Goal: Task Accomplishment & Management: Complete application form

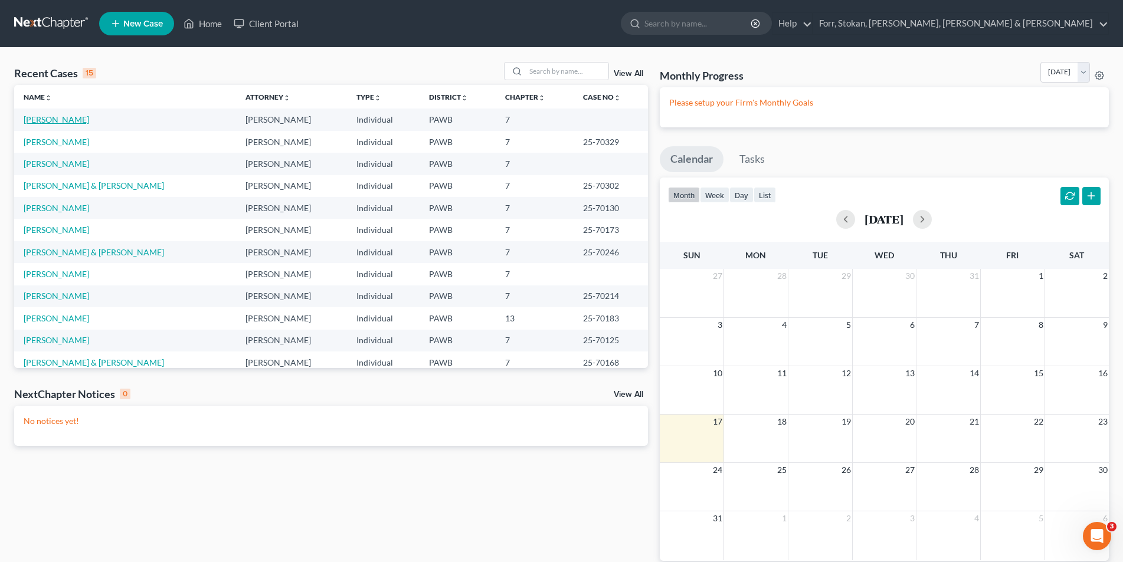
click at [36, 119] on link "[PERSON_NAME]" at bounding box center [56, 119] width 65 height 10
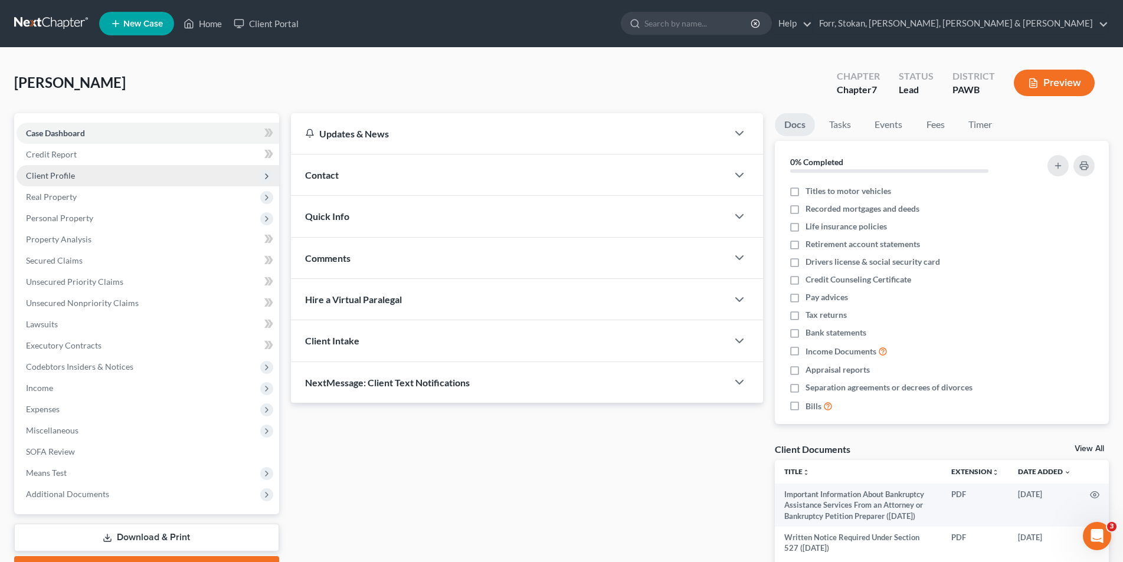
click at [55, 173] on span "Client Profile" at bounding box center [50, 175] width 49 height 10
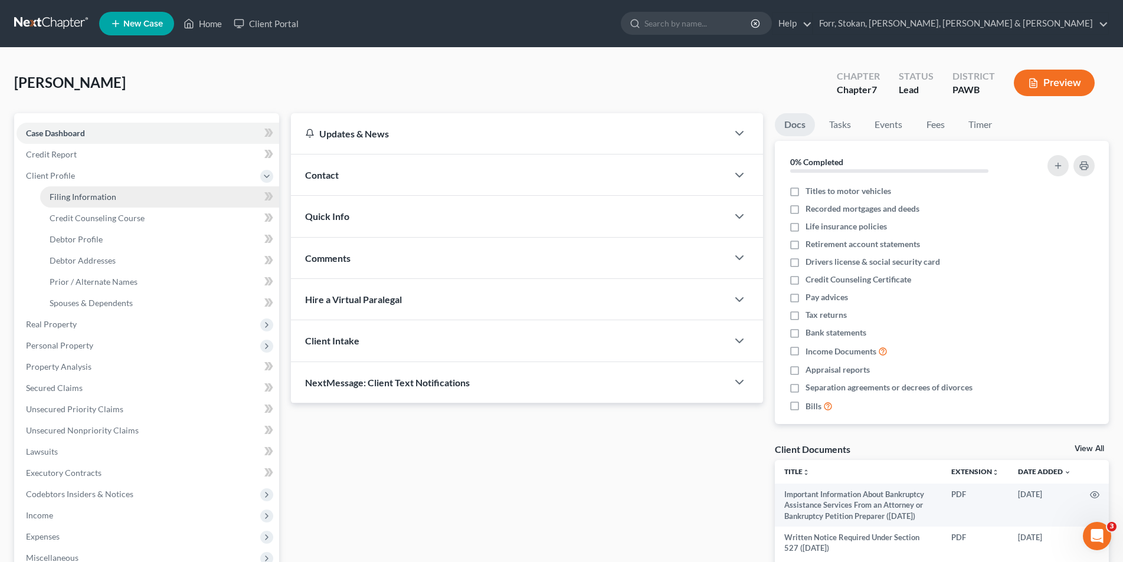
click at [55, 197] on span "Filing Information" at bounding box center [83, 197] width 67 height 10
select select "1"
select select "0"
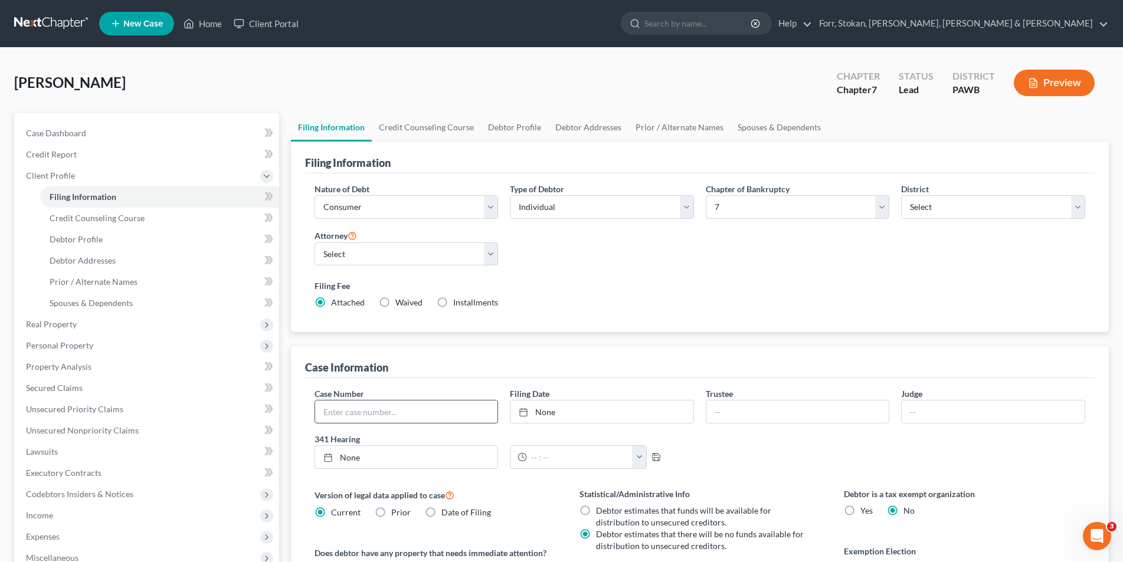
click at [345, 410] on input "text" at bounding box center [406, 412] width 183 height 22
type input "25-70330"
click at [25, 177] on span "Client Profile" at bounding box center [148, 175] width 263 height 21
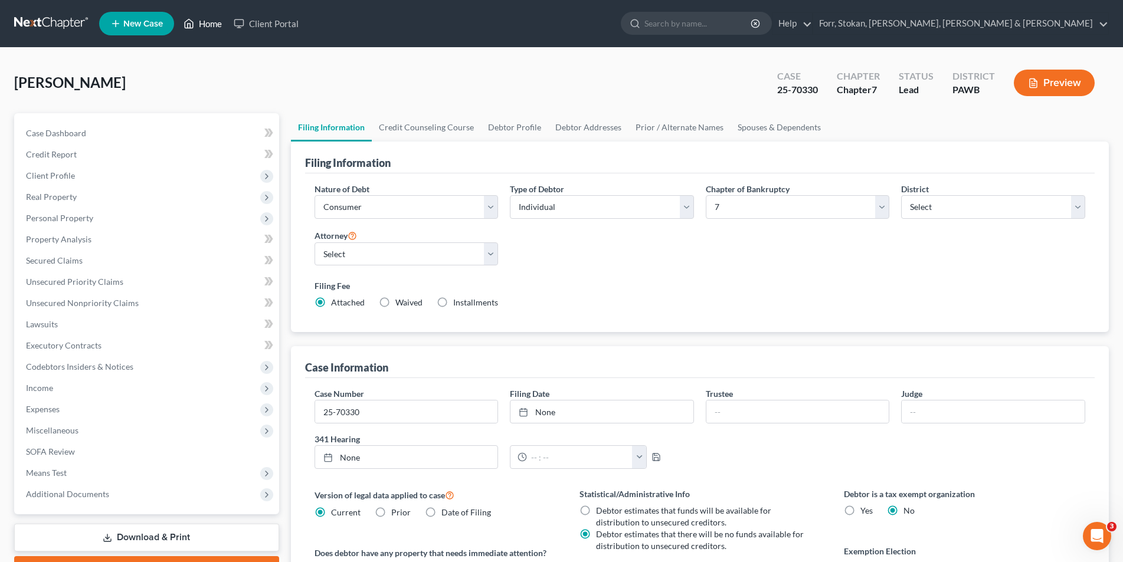
click at [209, 22] on link "Home" at bounding box center [203, 23] width 50 height 21
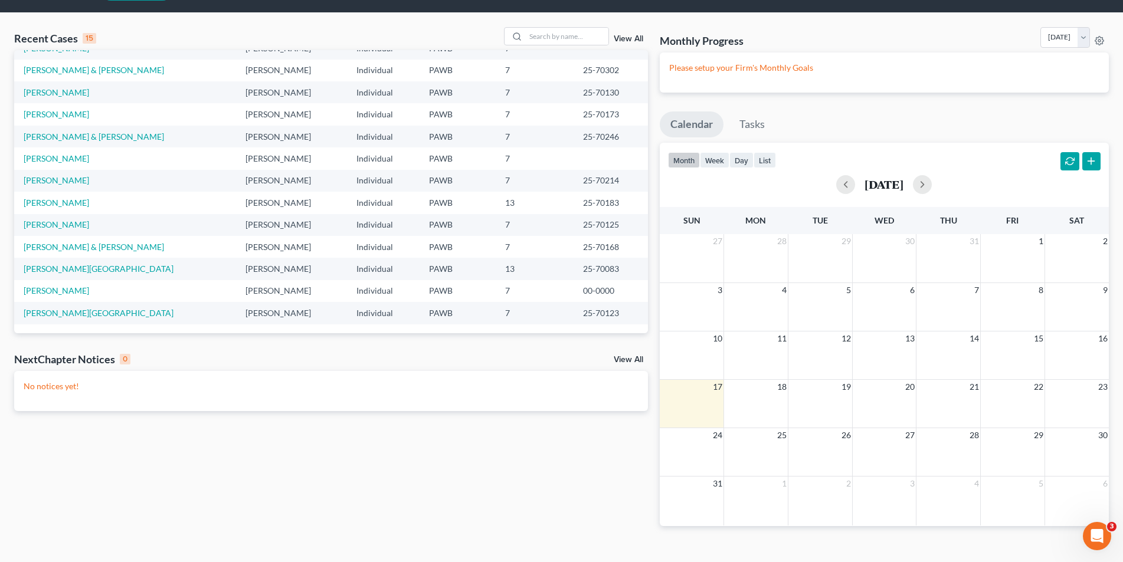
scroll to position [53, 0]
